Goal: Task Accomplishment & Management: Use online tool/utility

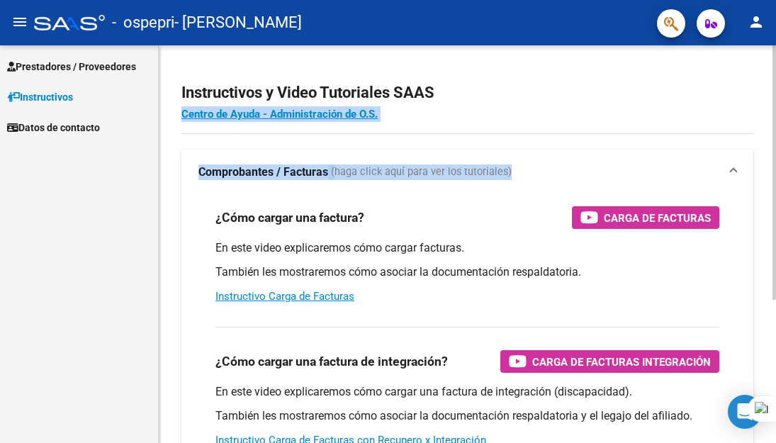
click at [771, 214] on div "Instructivos y Video Tutoriales SAAS Centro de Ayuda - Administración de O.S. C…" at bounding box center [467, 355] width 617 height 621
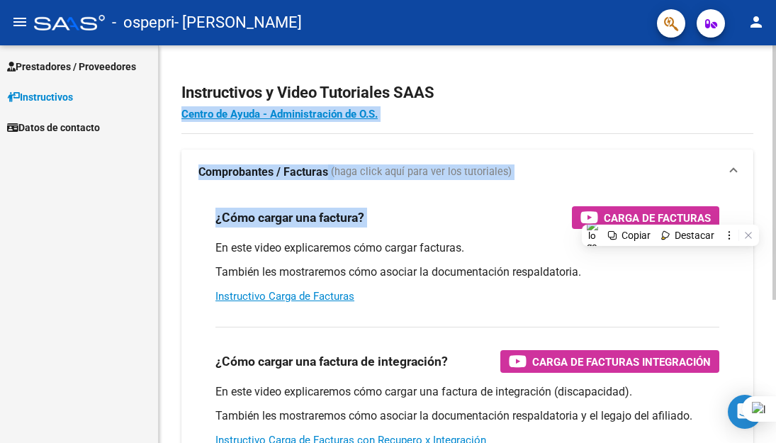
click at [748, 113] on h4 "Centro de Ayuda - Administración de O.S." at bounding box center [467, 114] width 572 height 16
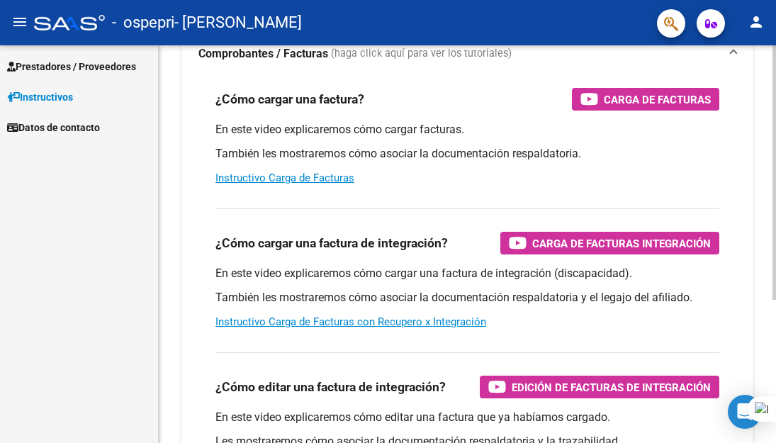
scroll to position [224, 0]
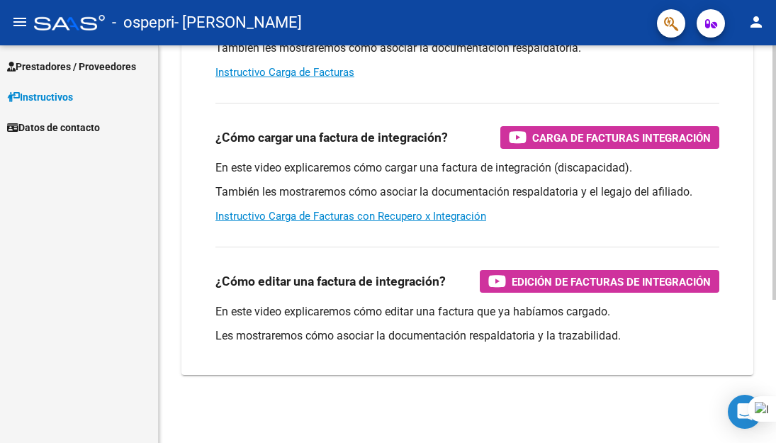
click at [775, 409] on html "menu - ospepri - [PERSON_NAME] person Prestadores / Proveedores Facturas - List…" at bounding box center [388, 221] width 776 height 443
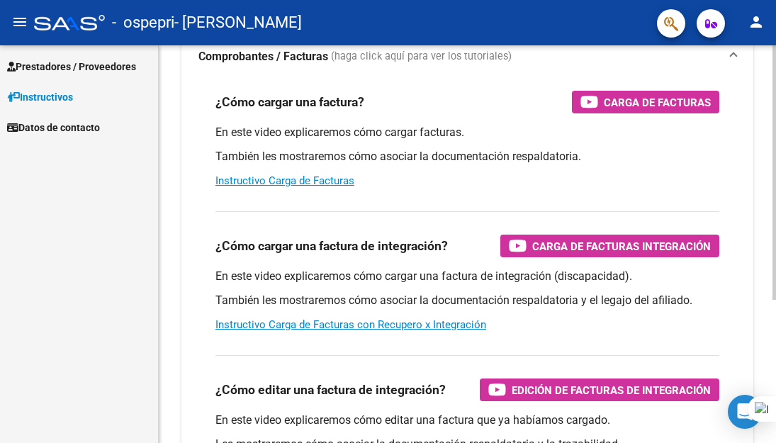
scroll to position [0, 0]
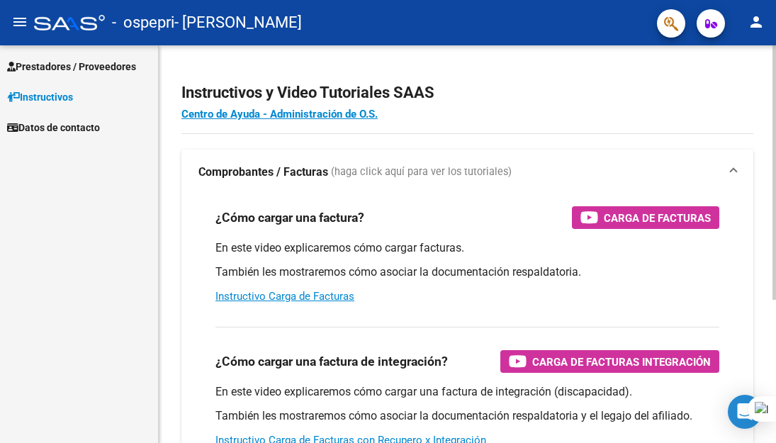
click at [766, 44] on div "menu - ospepri - [PERSON_NAME] person Prestadores / Proveedores Facturas - List…" at bounding box center [388, 221] width 776 height 443
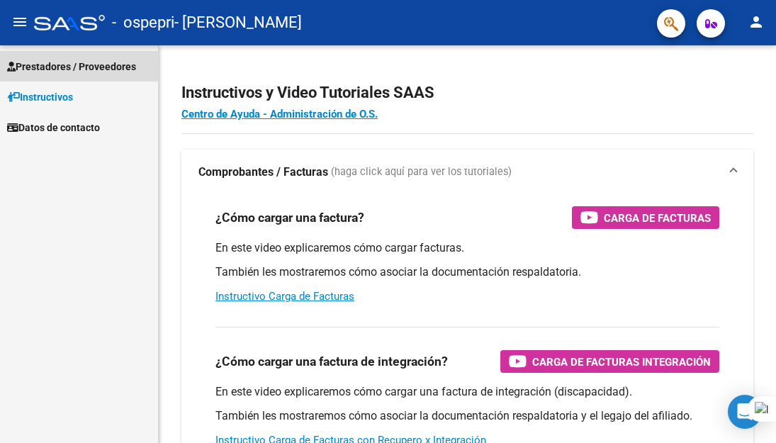
click at [39, 67] on span "Prestadores / Proveedores" at bounding box center [71, 67] width 129 height 16
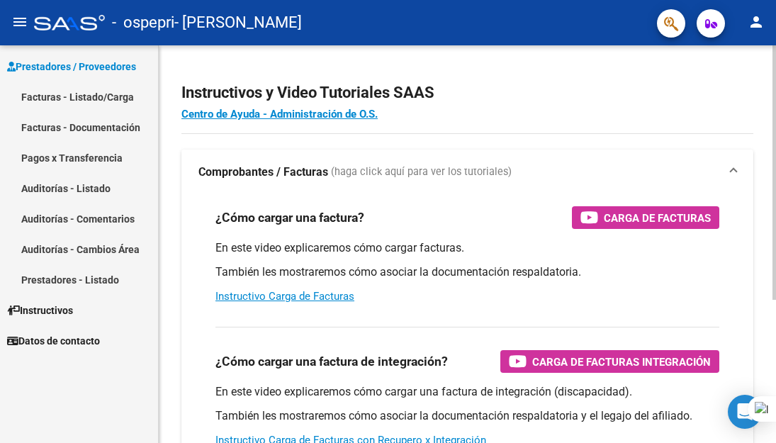
click at [775, 9] on html "menu - ospepri - [PERSON_NAME] person Prestadores / Proveedores Facturas - List…" at bounding box center [388, 221] width 776 height 443
click at [83, 101] on link "Facturas - Listado/Carga" at bounding box center [79, 96] width 158 height 30
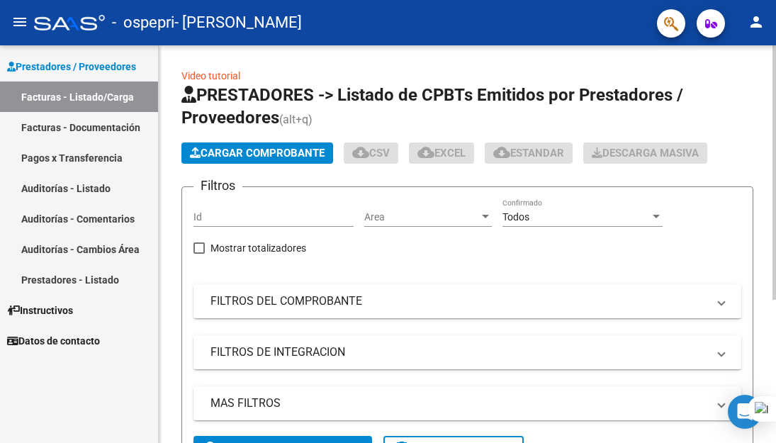
click at [774, 211] on html "menu - ospepri - [PERSON_NAME] person Prestadores / Proveedores Facturas - List…" at bounding box center [388, 221] width 776 height 443
click at [771, 360] on div "Video tutorial PRESTADORES -> Listado de CPBTs Emitidos por Prestadores / Prove…" at bounding box center [469, 329] width 621 height 568
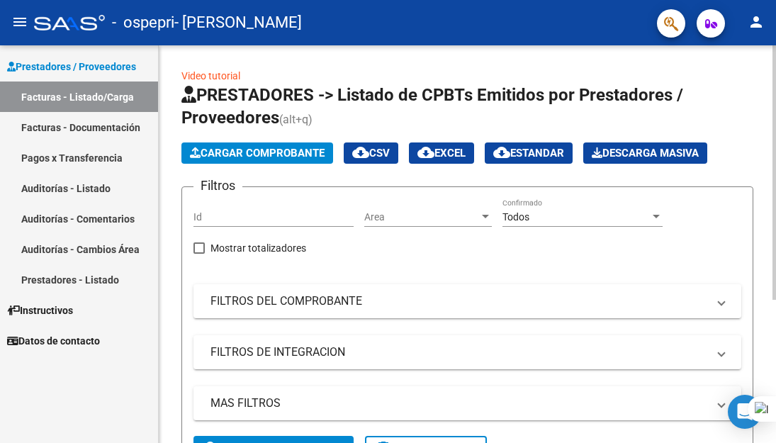
click at [774, 135] on div at bounding box center [774, 172] width 4 height 254
click at [774, 213] on div at bounding box center [774, 129] width 4 height 168
click at [757, 442] on html "menu - ospepri - [PERSON_NAME] person Prestadores / Proveedores Facturas - List…" at bounding box center [388, 221] width 776 height 443
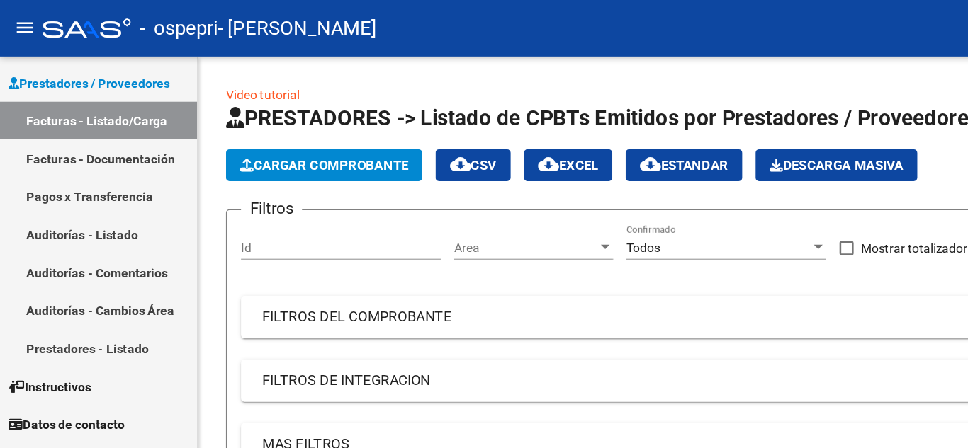
scroll to position [312, 0]
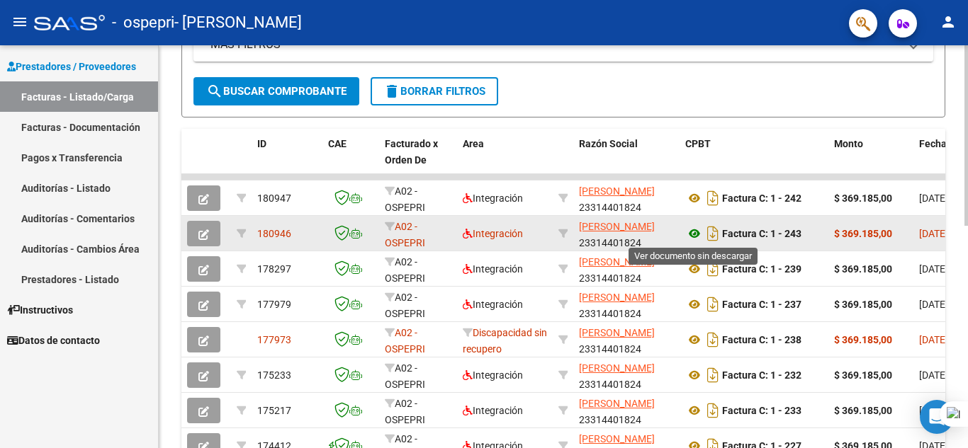
click at [696, 235] on icon at bounding box center [694, 233] width 18 height 17
click at [204, 242] on button "button" at bounding box center [203, 234] width 33 height 26
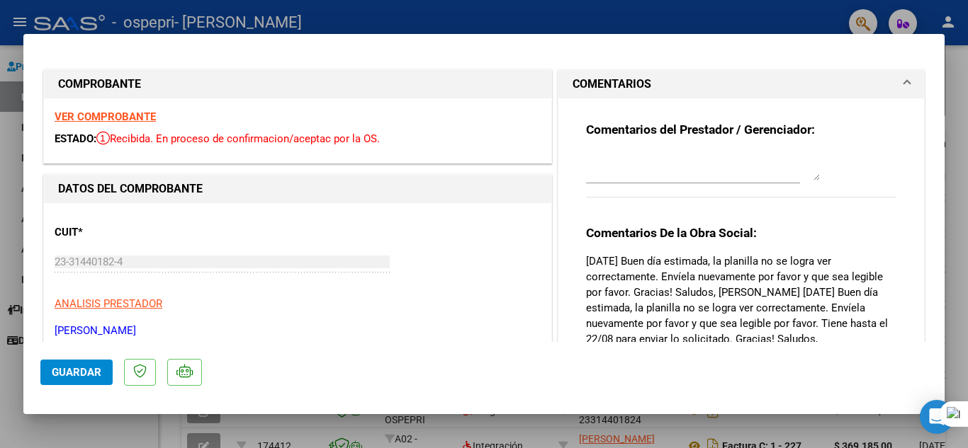
scroll to position [263, 0]
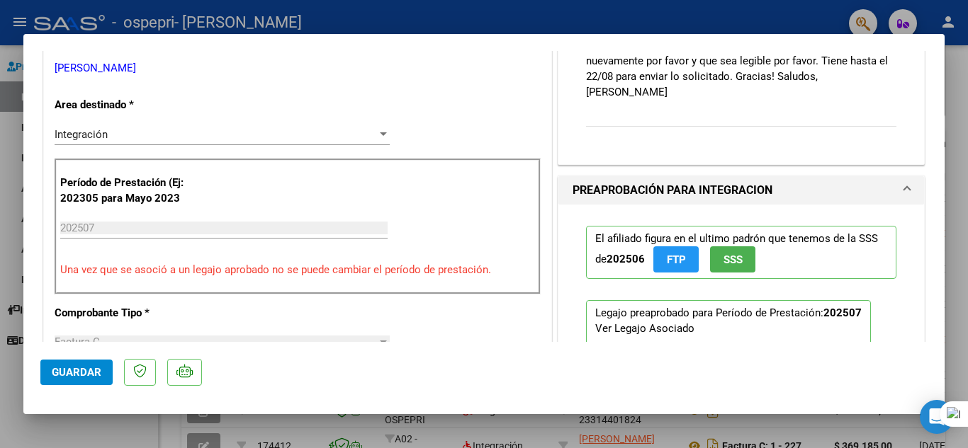
click at [222, 59] on div "CUIT * 23-31440182-4 Ingresar CUIT ANALISIS PRESTADOR [PERSON_NAME] [PERSON_NAM…" at bounding box center [298, 13] width 486 height 125
